Goal: Obtain resource: Download file/media

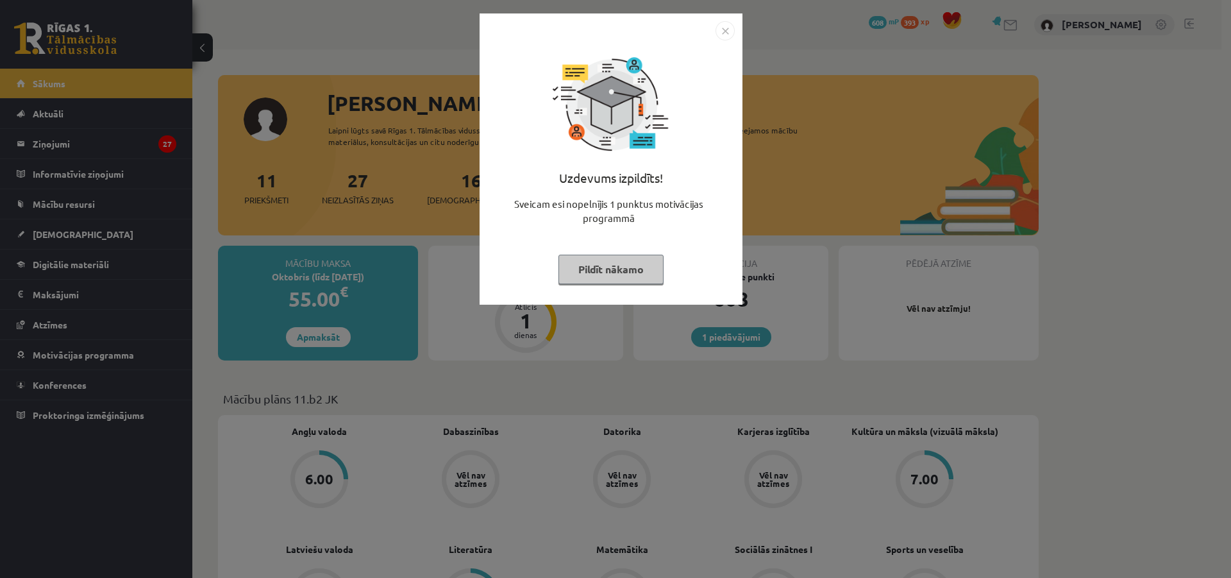
click at [729, 31] on img "Close" at bounding box center [724, 30] width 19 height 19
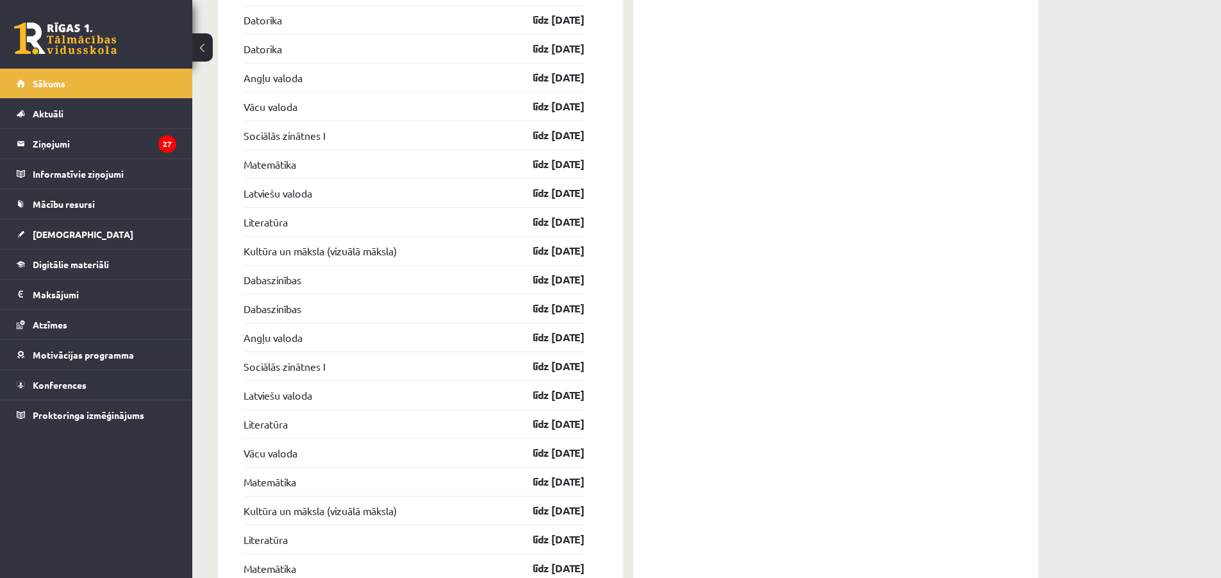
scroll to position [1961, 0]
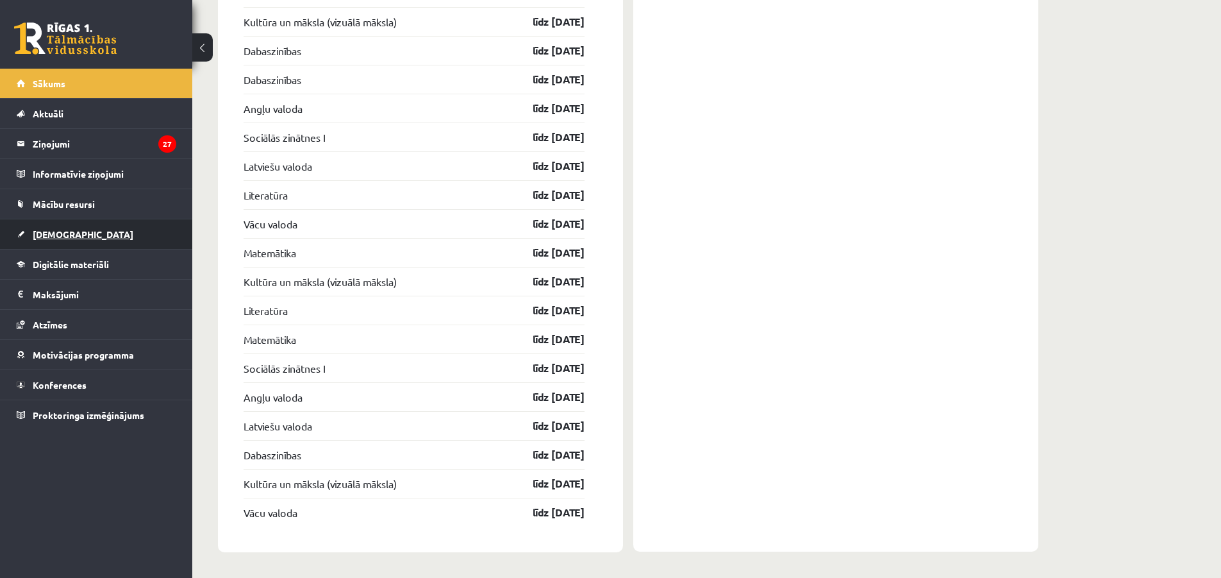
click at [104, 239] on link "[DEMOGRAPHIC_DATA]" at bounding box center [97, 233] width 160 height 29
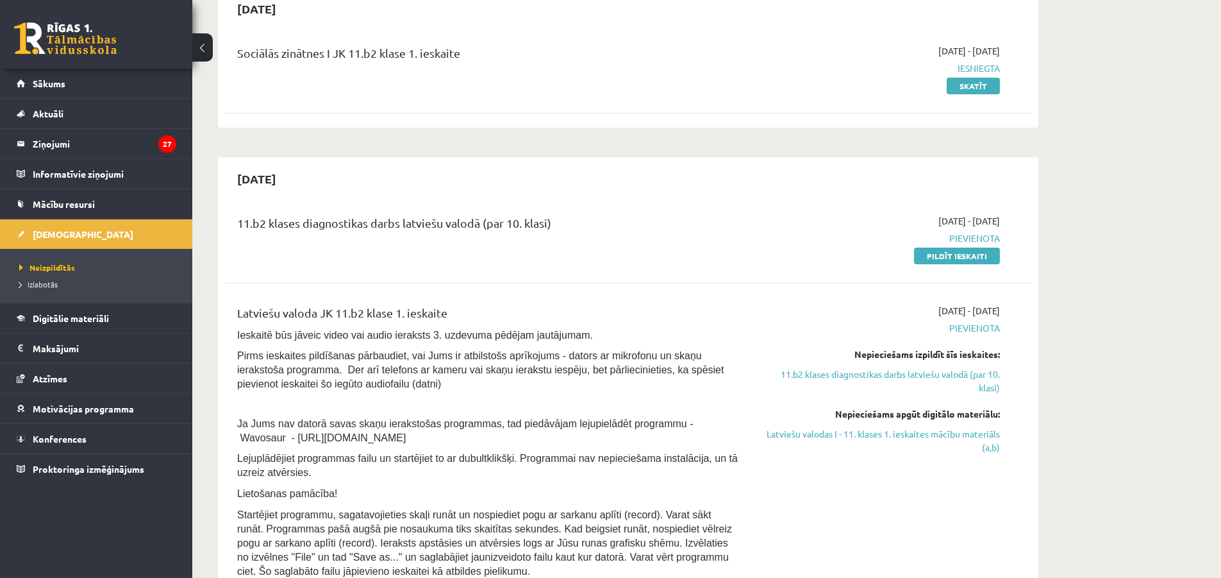
scroll to position [1128, 0]
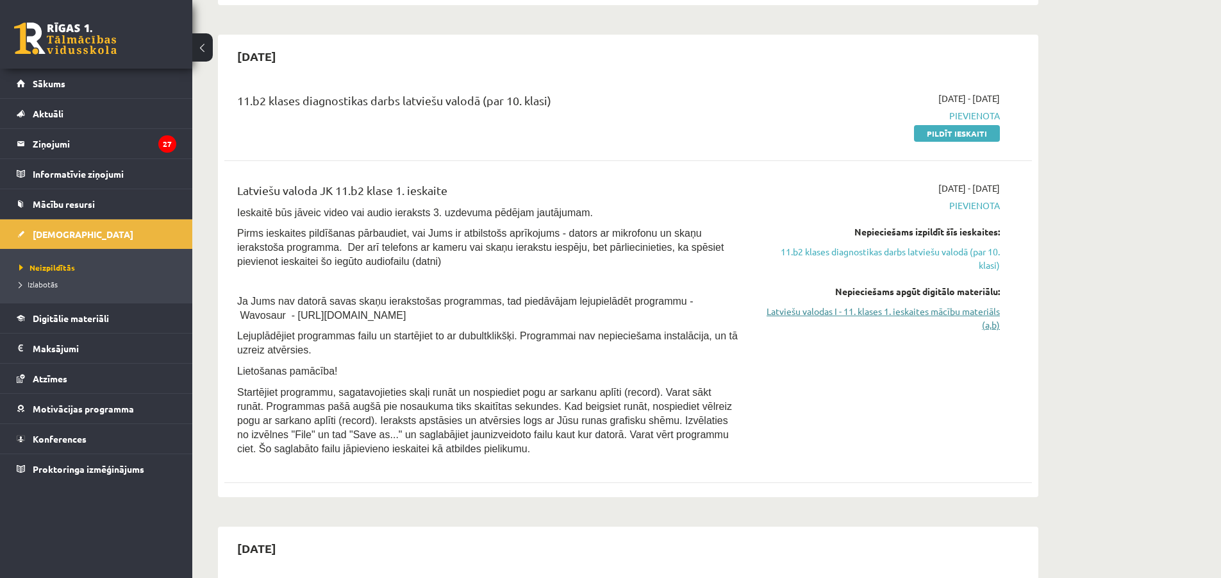
click at [928, 315] on link "Latviešu valodas I - 11. klases 1. ieskaites mācību materiāls (a,b)" at bounding box center [879, 317] width 242 height 27
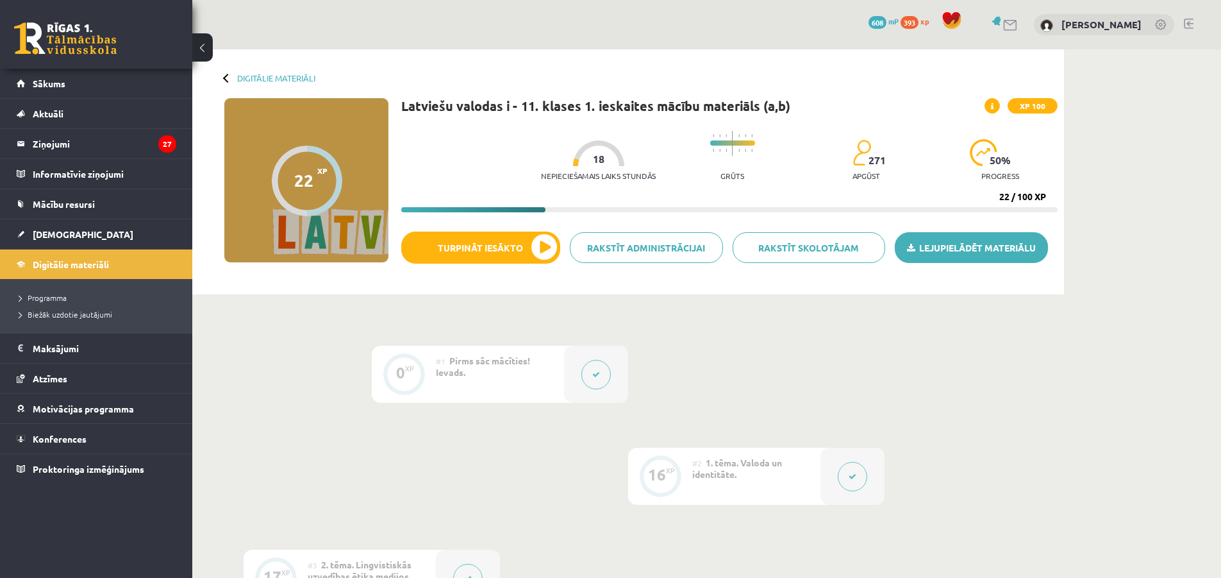
click at [942, 240] on link "Lejupielādēt materiālu" at bounding box center [971, 247] width 153 height 31
